Goal: Navigation & Orientation: Find specific page/section

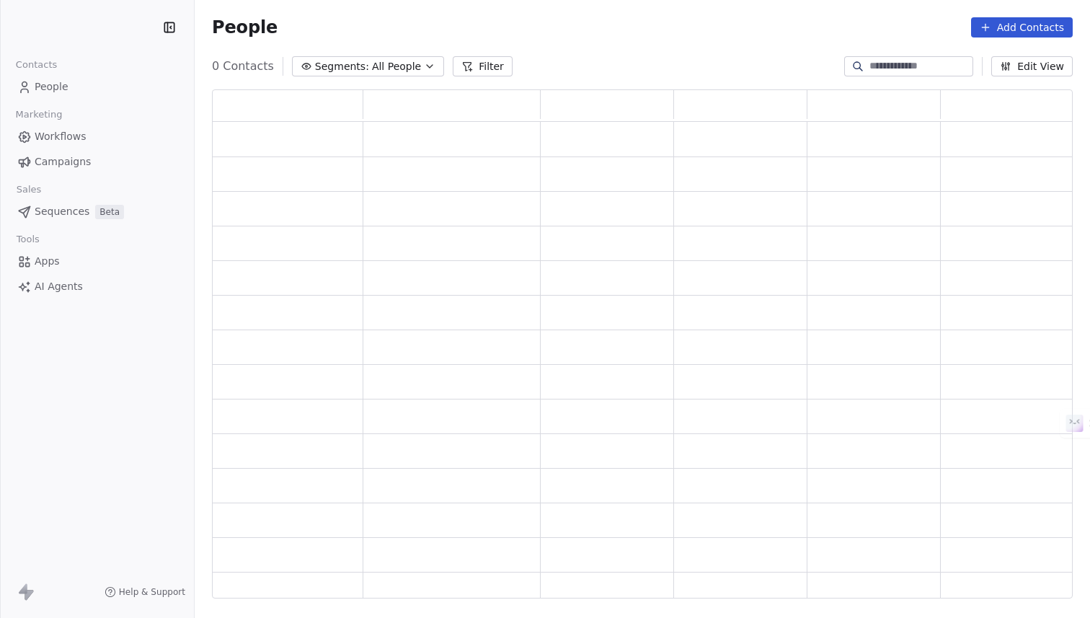
scroll to position [509, 861]
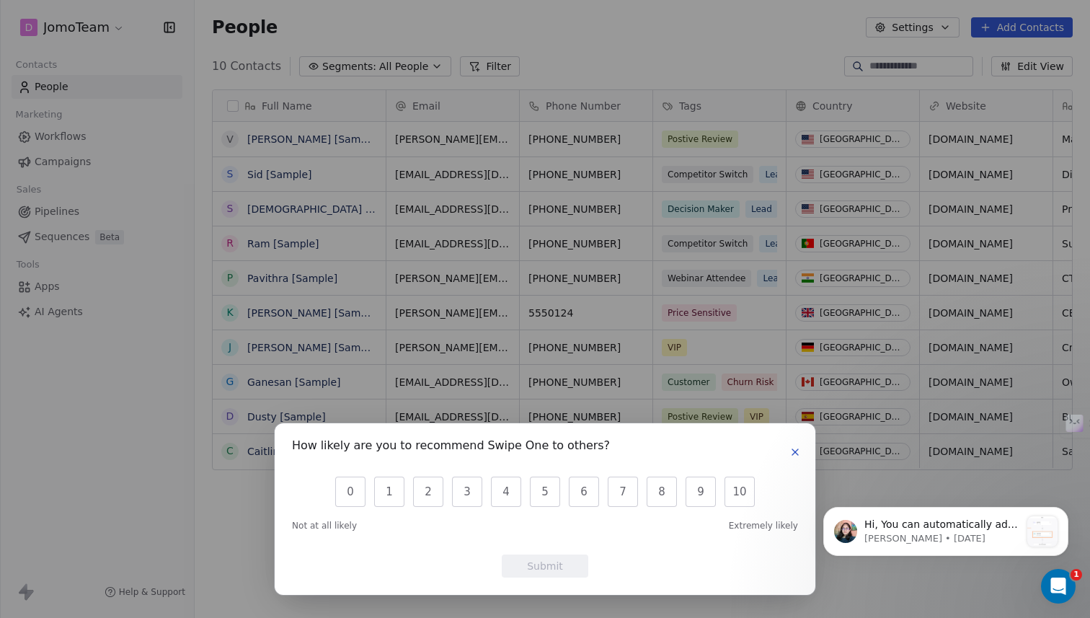
click at [795, 455] on icon "button" at bounding box center [795, 452] width 12 height 12
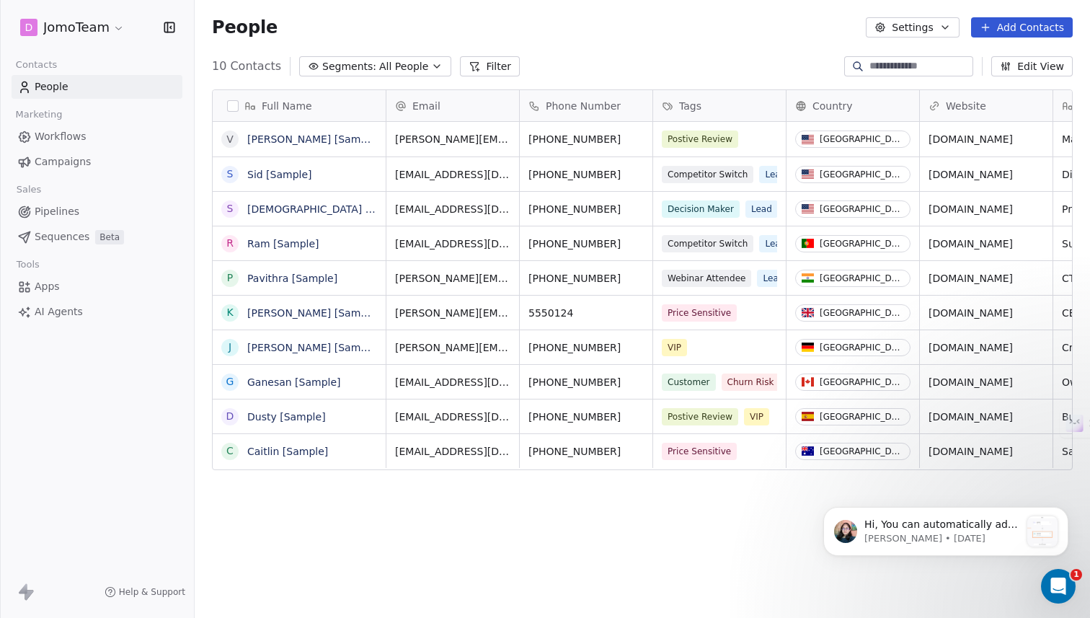
click at [88, 141] on link "Workflows" at bounding box center [97, 137] width 171 height 24
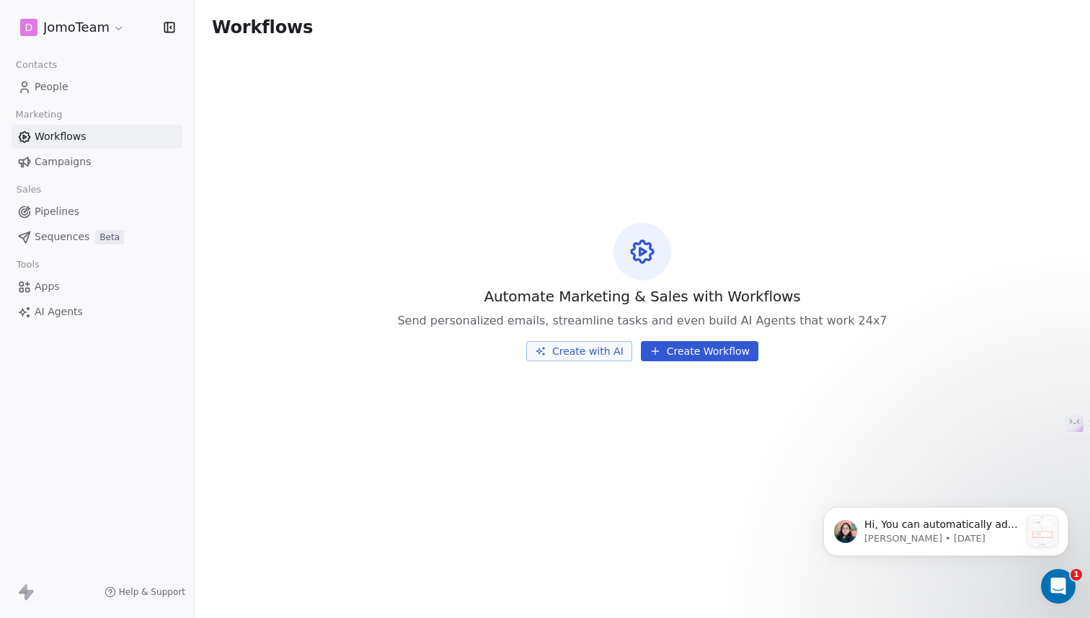
click at [76, 167] on span "Campaigns" at bounding box center [63, 161] width 56 height 15
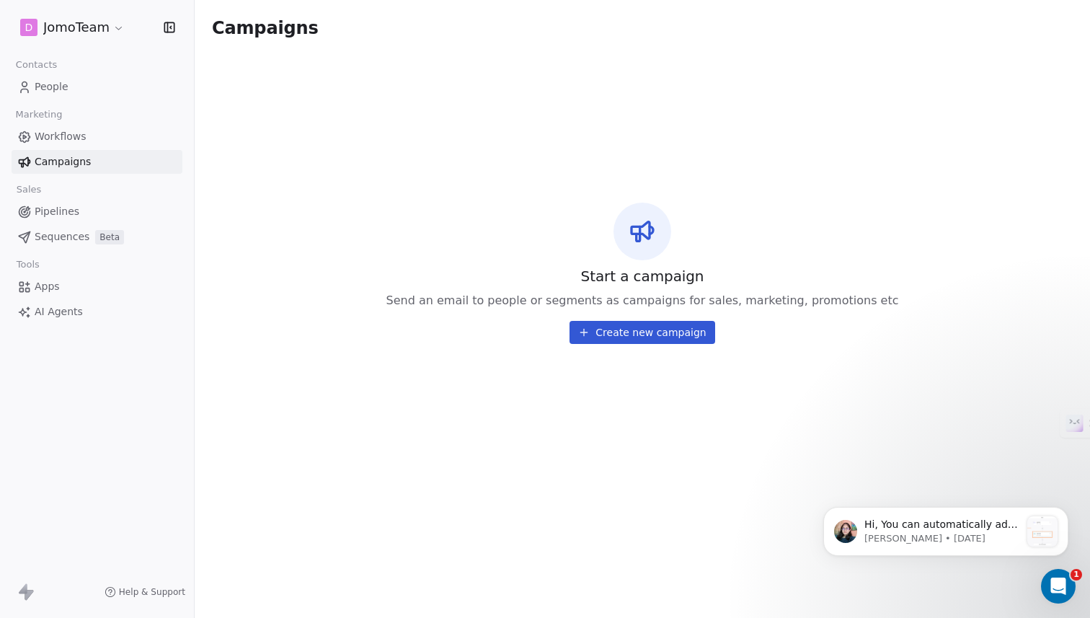
click at [72, 219] on link "Pipelines" at bounding box center [97, 212] width 171 height 24
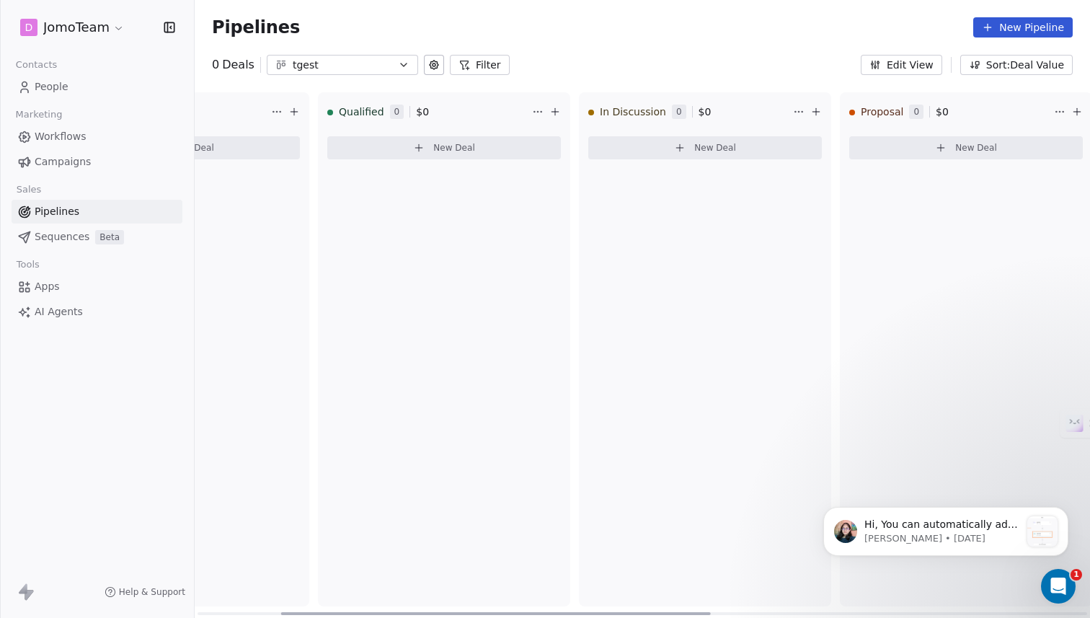
scroll to position [0, 177]
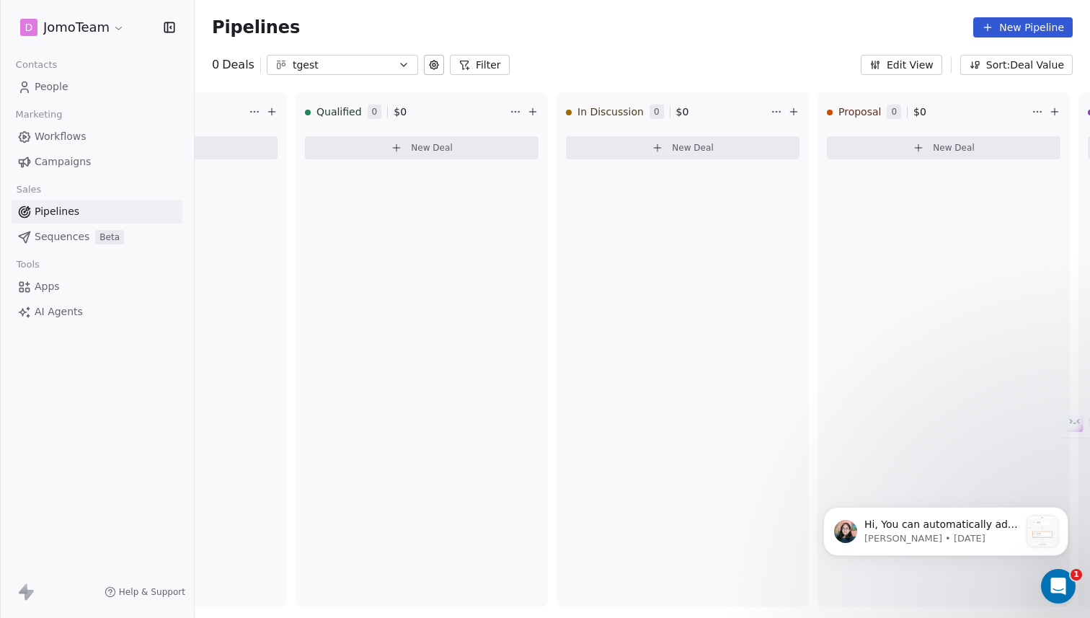
click at [112, 44] on div "D JomoTeam" at bounding box center [97, 27] width 194 height 55
click at [102, 32] on html "D JomoTeam Contacts People Marketing Workflows Campaigns Sales Pipelines Sequen…" at bounding box center [545, 309] width 1090 height 618
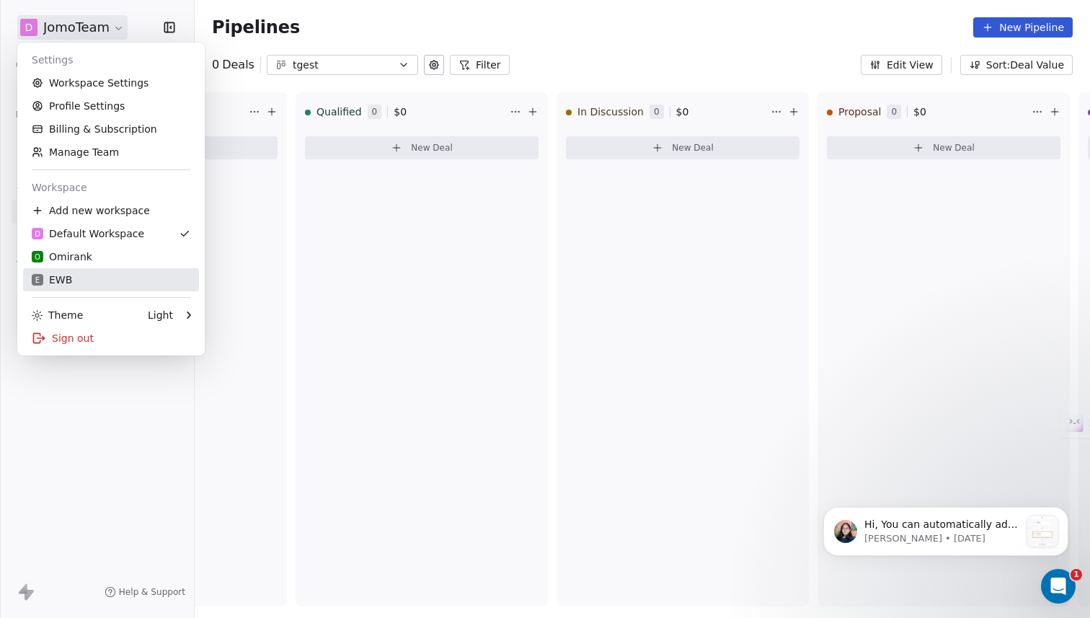
click at [105, 268] on link "E EWB" at bounding box center [111, 279] width 176 height 23
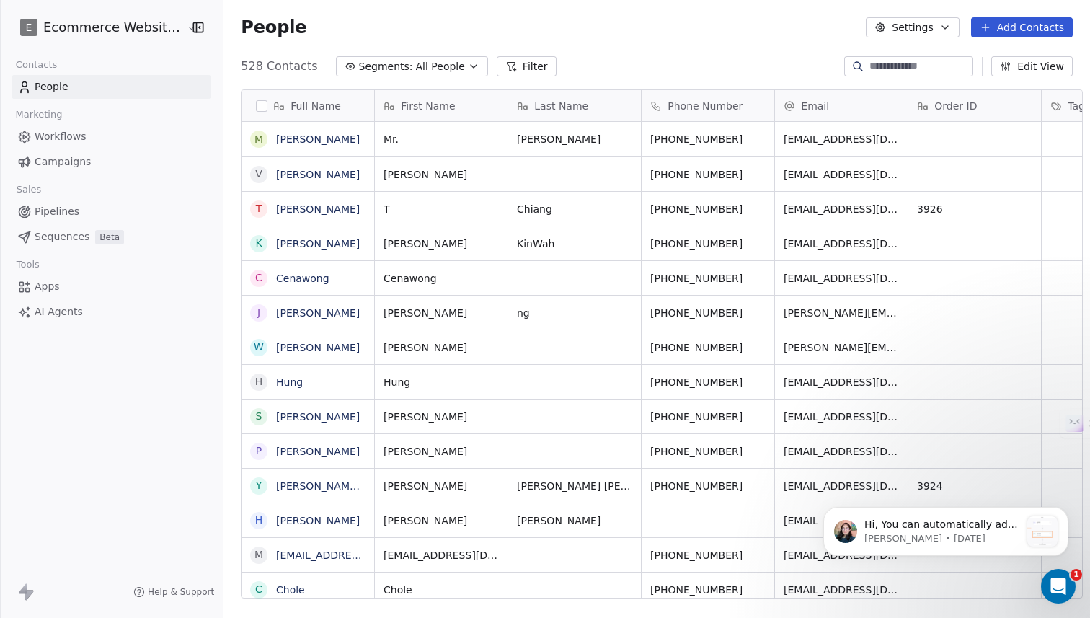
scroll to position [543, 876]
click at [64, 215] on span "Pipelines" at bounding box center [57, 211] width 45 height 15
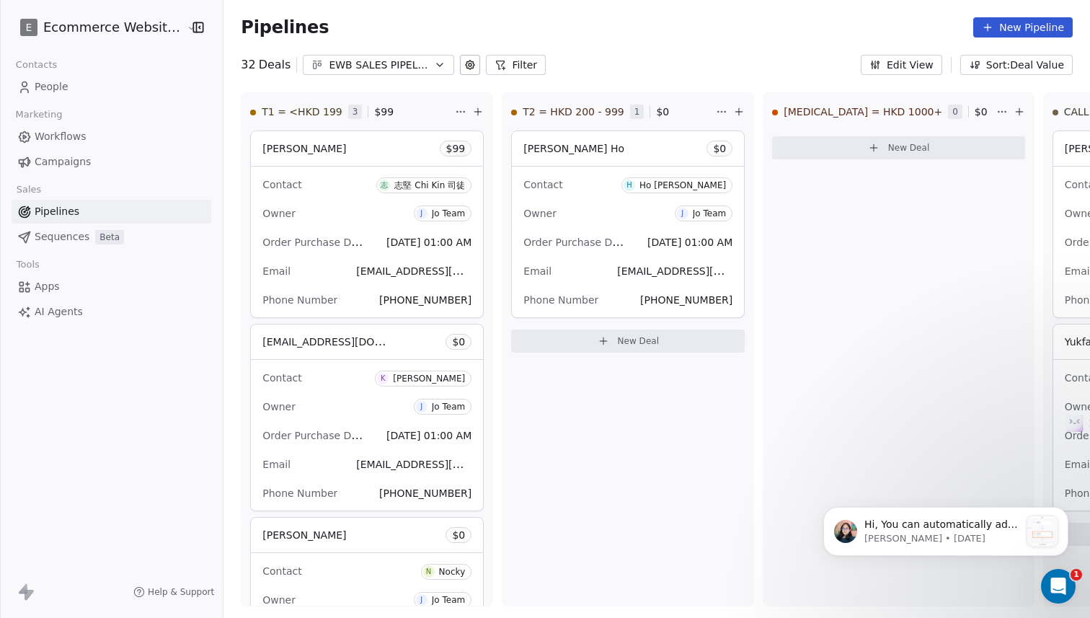
click at [275, 71] on span "Deals" at bounding box center [275, 64] width 32 height 17
drag, startPoint x: 235, startPoint y: 115, endPoint x: 321, endPoint y: 113, distance: 85.8
click at [321, 113] on div "T1 = <HKD 199 3 $ 99" at bounding box center [366, 111] width 251 height 37
drag, startPoint x: 499, startPoint y: 107, endPoint x: 586, endPoint y: 104, distance: 86.6
click at [587, 105] on div "T2 = HKD 200 - 999 1 $ 0" at bounding box center [627, 111] width 251 height 37
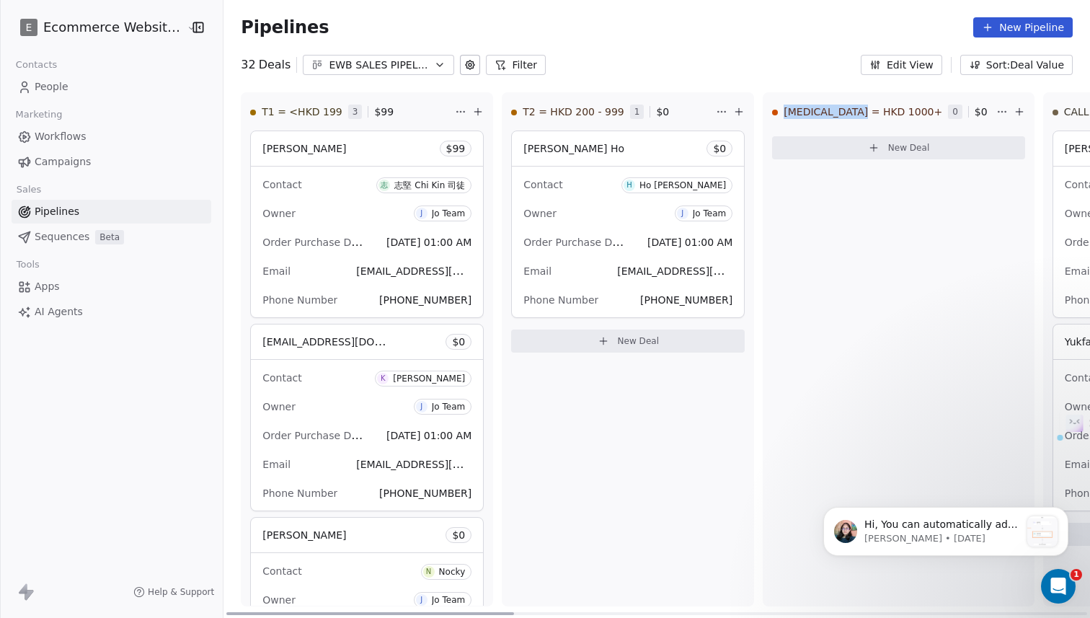
drag, startPoint x: 773, startPoint y: 110, endPoint x: 861, endPoint y: 110, distance: 87.9
click at [861, 110] on div "[MEDICAL_DATA] = HKD 1000+ 0 $ 0" at bounding box center [898, 111] width 270 height 37
click at [549, 64] on div "32 Deals EWB SALES PIPELINE_ [DATE]-[DATE] Filter Edit View Sort: Deal Value" at bounding box center [656, 65] width 866 height 20
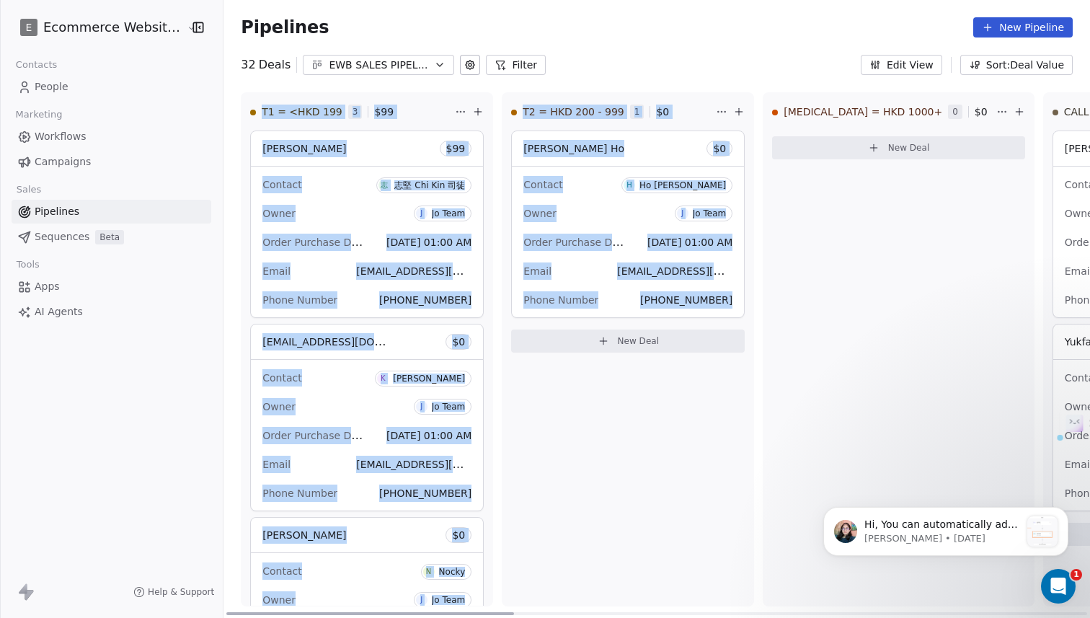
drag, startPoint x: 223, startPoint y: 115, endPoint x: 817, endPoint y: 103, distance: 594.7
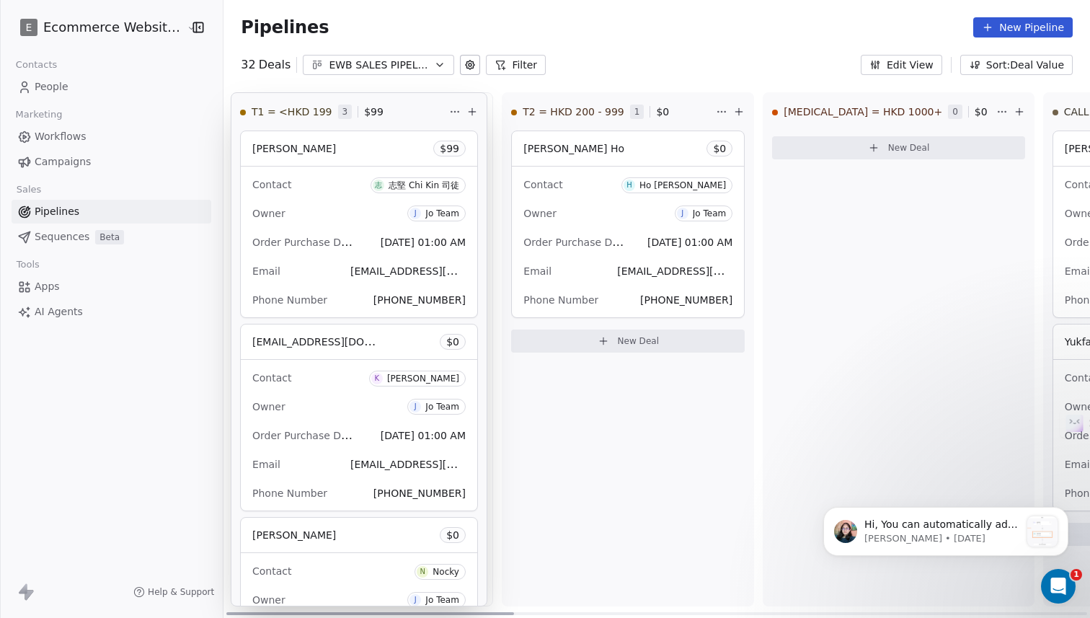
drag, startPoint x: 404, startPoint y: 106, endPoint x: 412, endPoint y: 94, distance: 13.6
click at [412, 94] on div "T1 = <HKD 199 3 $ 99 Chi Kin $ 99 Contact 志 志堅 [PERSON_NAME] 司徒 Owner J Jo Team…" at bounding box center [656, 354] width 866 height 525
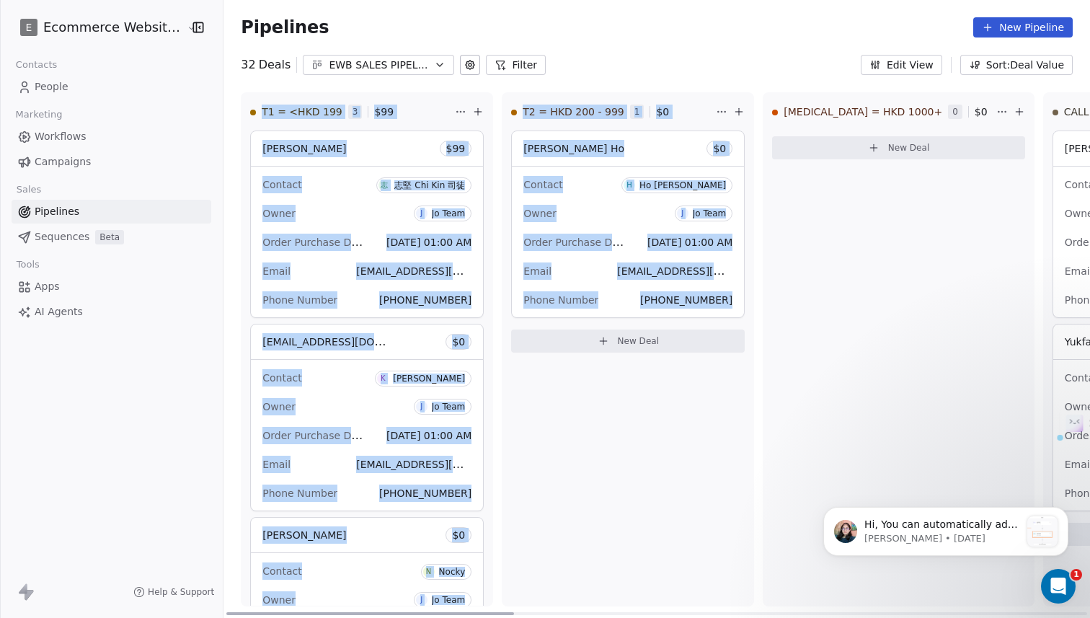
drag, startPoint x: 236, startPoint y: 87, endPoint x: 739, endPoint y: 383, distance: 583.2
click at [741, 384] on div "Pipelines New Pipeline 32 Deals EWB SALES PIPELINE_ [DATE]-[DATE] Filter Edit V…" at bounding box center [656, 309] width 866 height 618
click at [739, 383] on div "T2 = HKD 200 - 999 1 $ 0 [PERSON_NAME] Ho $ 0 Contact H Ho [PERSON_NAME] Owner …" at bounding box center [628, 349] width 252 height 514
drag, startPoint x: 608, startPoint y: 79, endPoint x: 753, endPoint y: 400, distance: 352.9
click at [755, 401] on div "Pipelines New Pipeline 32 Deals EWB SALES PIPELINE_ [DATE]-[DATE] Filter Edit V…" at bounding box center [656, 309] width 866 height 618
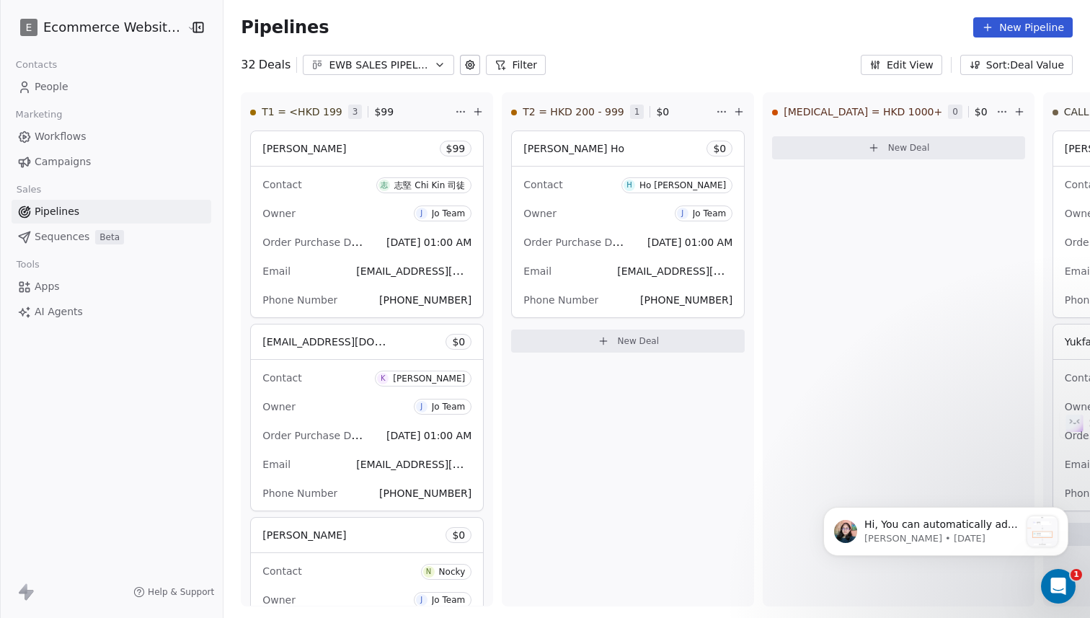
click at [300, 86] on div "Pipelines New Pipeline 32 Deals EWB SALES PIPELINE_ [DATE]-[DATE] Filter Edit V…" at bounding box center [656, 309] width 866 height 618
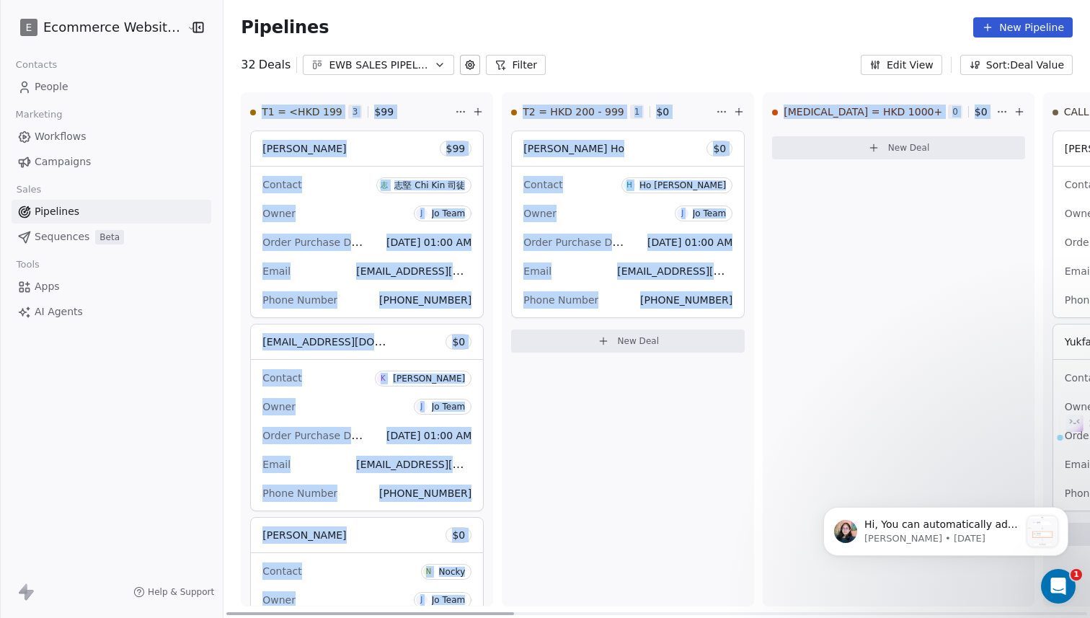
drag, startPoint x: 244, startPoint y: 85, endPoint x: 1003, endPoint y: 240, distance: 774.6
click at [1007, 243] on div "Pipelines New Pipeline 32 Deals EWB SALES PIPELINE_ [DATE]-[DATE] Filter Edit V…" at bounding box center [656, 309] width 866 height 618
click at [52, 291] on span "Apps" at bounding box center [47, 286] width 25 height 15
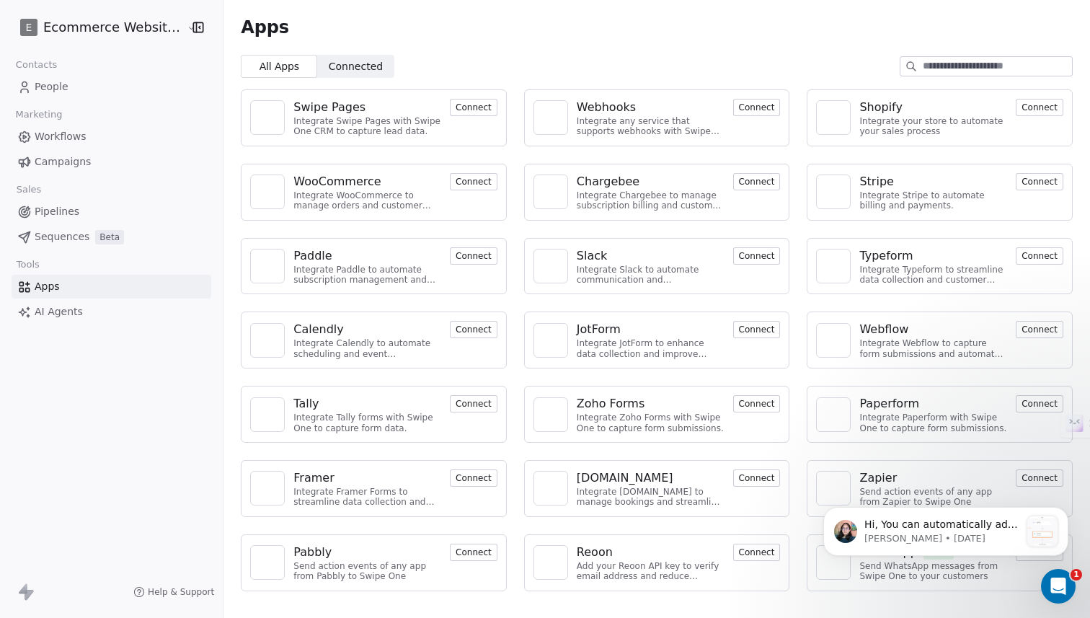
click at [98, 204] on link "Pipelines" at bounding box center [112, 212] width 200 height 24
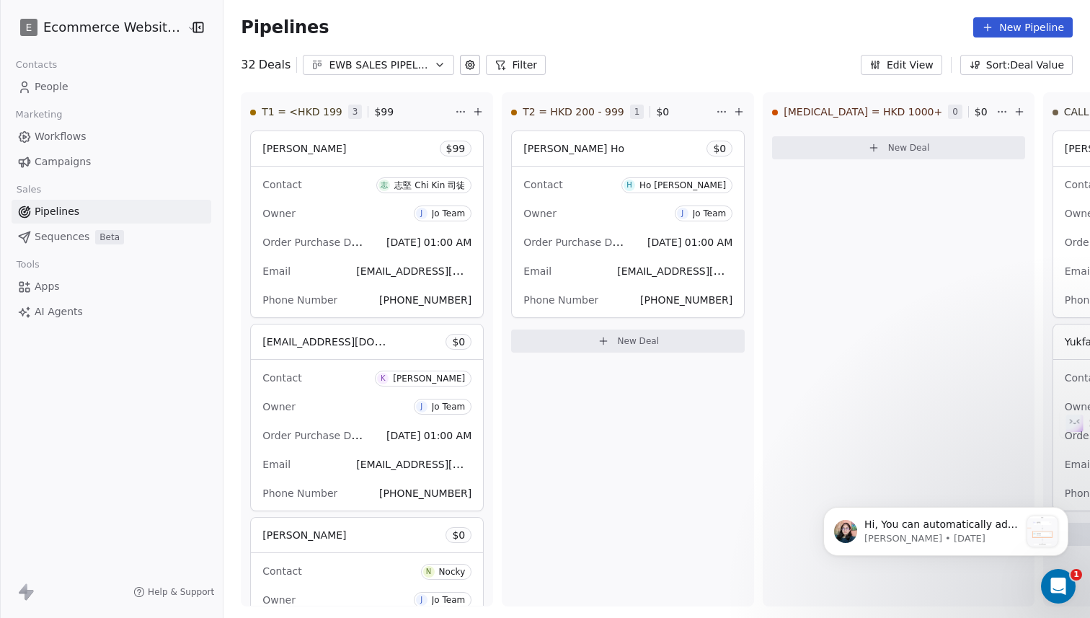
click at [76, 151] on link "Campaigns" at bounding box center [112, 162] width 200 height 24
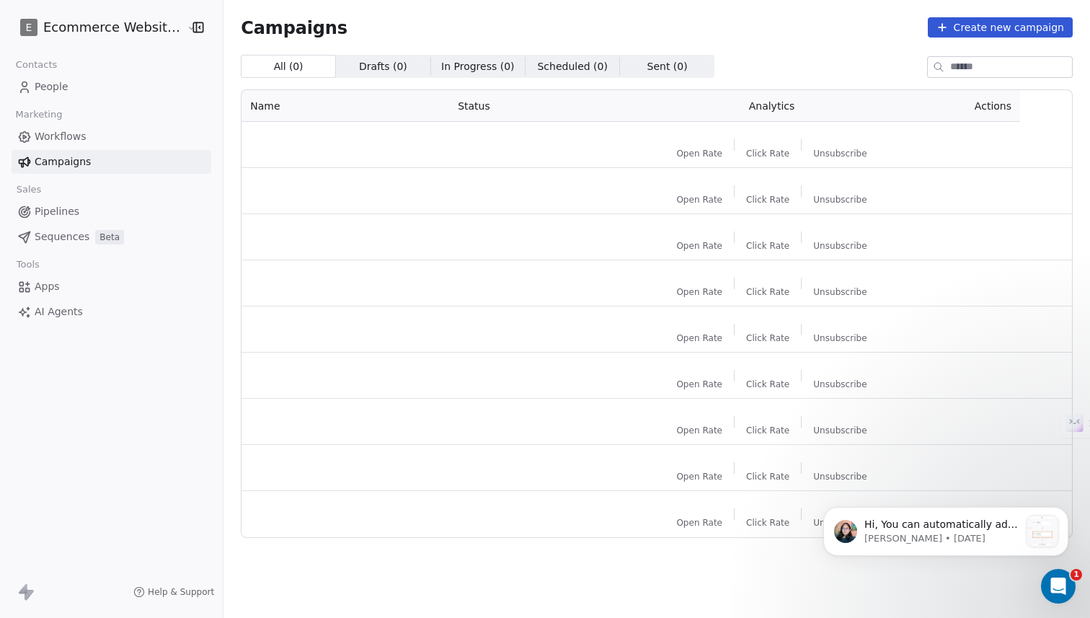
click at [95, 126] on link "Workflows" at bounding box center [112, 137] width 200 height 24
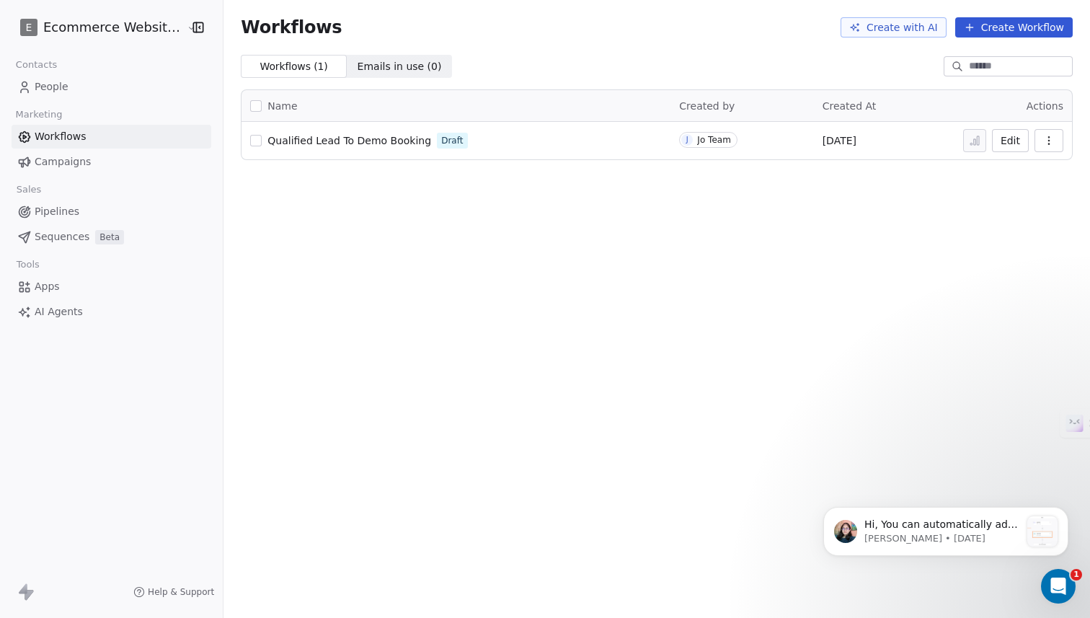
click at [1002, 27] on button "Create Workflow" at bounding box center [1013, 27] width 117 height 20
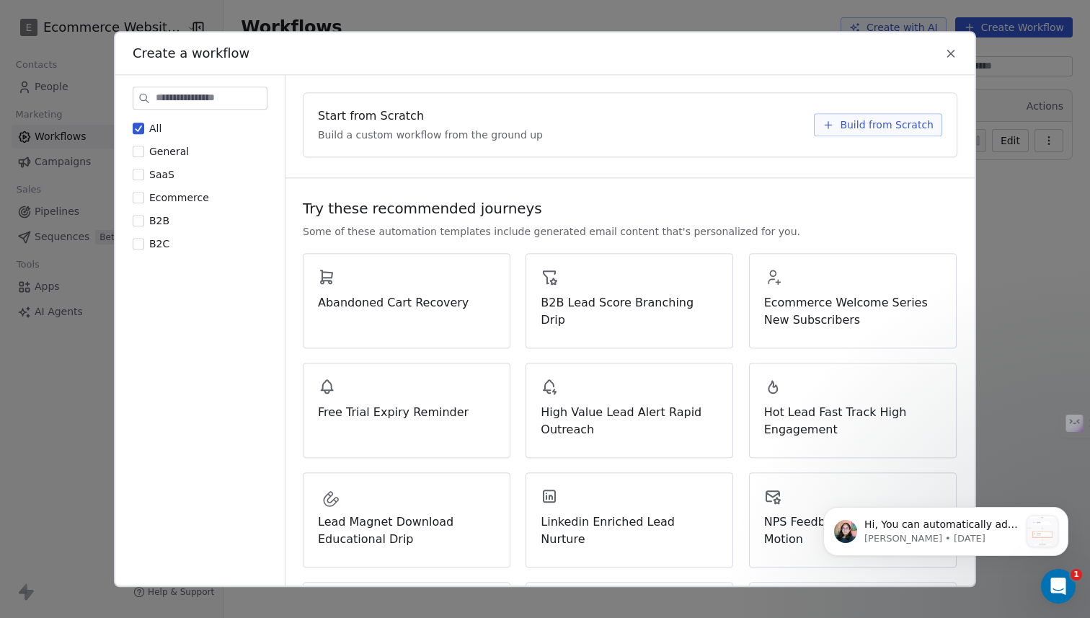
click at [44, 174] on div "Create a workflow All General SaaS Ecommerce B2B B2C Start from Scratch Build a…" at bounding box center [545, 309] width 1090 height 618
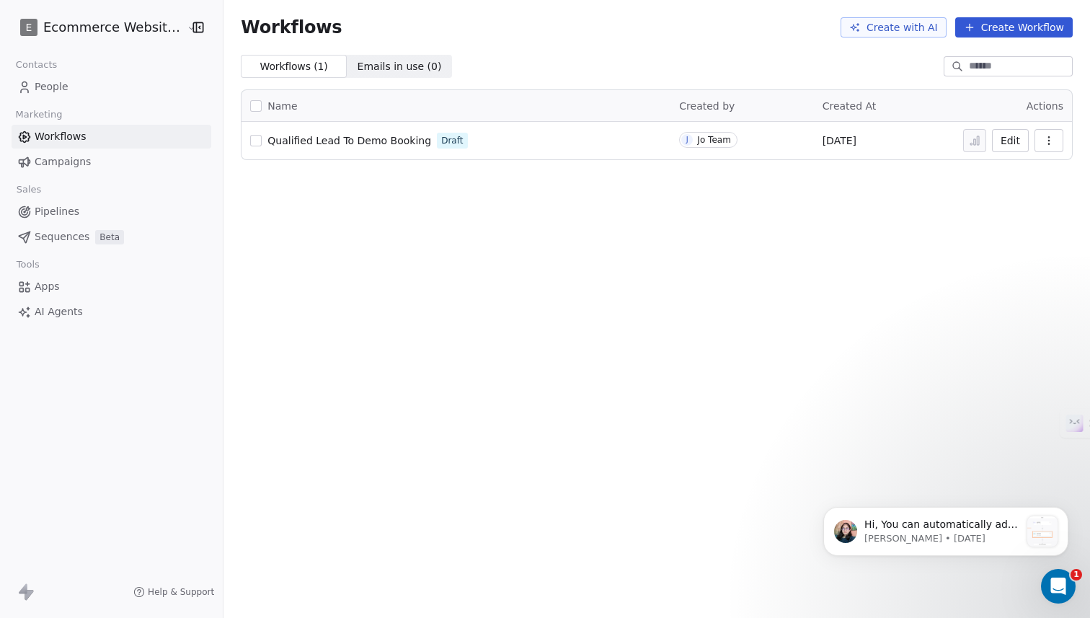
click at [50, 239] on span "Sequences" at bounding box center [62, 236] width 55 height 15
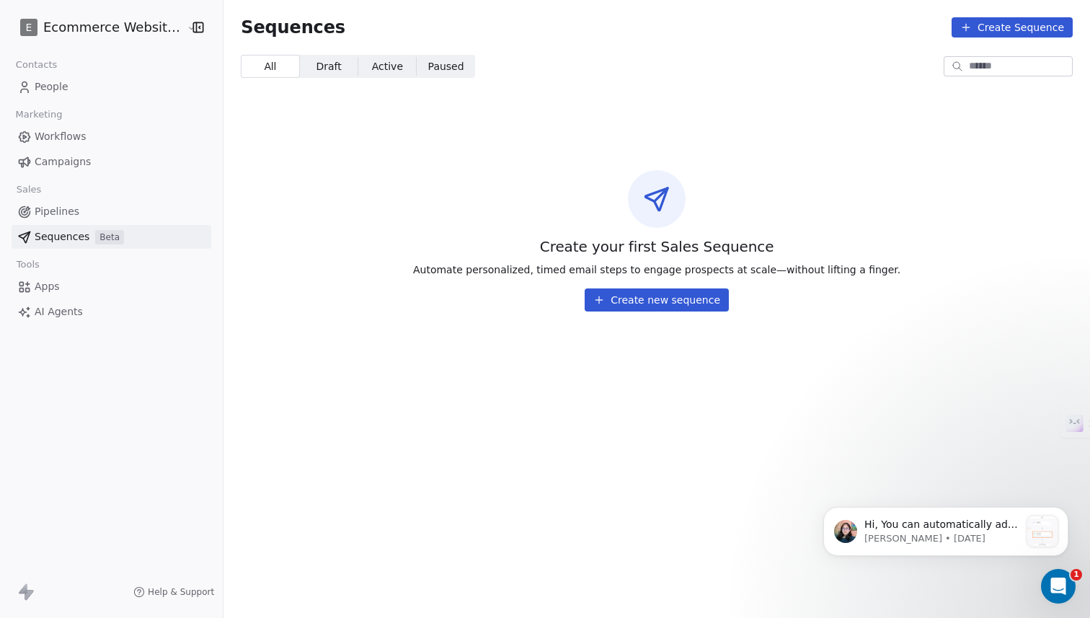
click at [88, 218] on link "Pipelines" at bounding box center [112, 212] width 200 height 24
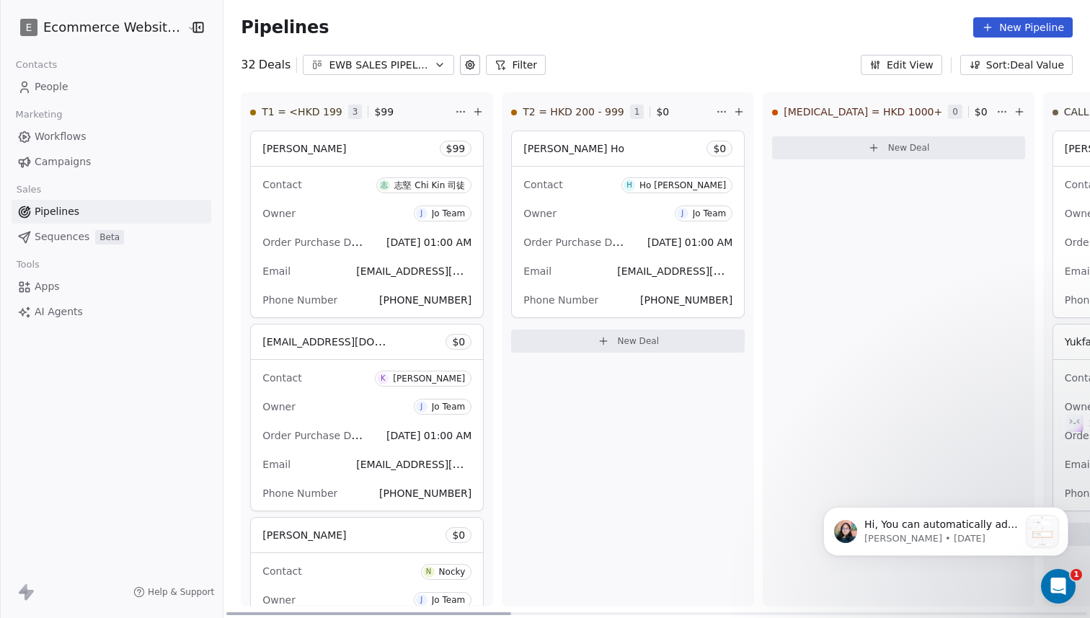
click at [586, 262] on div "Email [EMAIL_ADDRESS][DOMAIN_NAME]" at bounding box center [627, 270] width 209 height 23
